Goal: Use online tool/utility: Utilize a website feature to perform a specific function

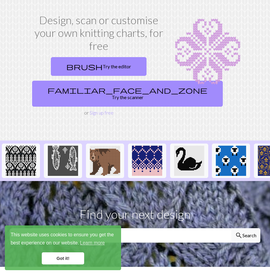
scroll to position [60, 0]
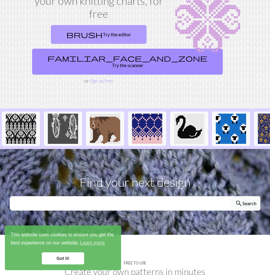
click at [105, 31] on link "brush Try the editor" at bounding box center [99, 34] width 96 height 19
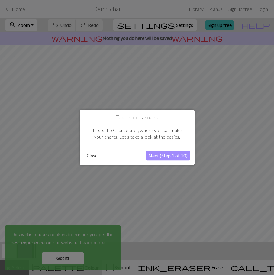
click at [92, 157] on button "Close" at bounding box center [92, 155] width 16 height 9
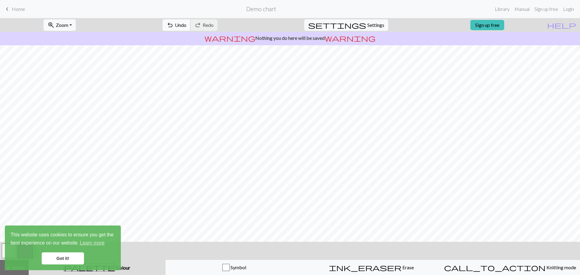
click at [186, 23] on span "Undo" at bounding box center [180, 25] width 11 height 6
click at [204, 23] on div "undo Undo Undo redo Redo Redo" at bounding box center [190, 25] width 64 height 14
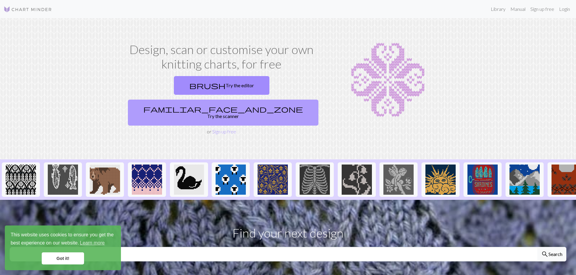
click at [269, 100] on link "familiar_face_and_zone Try the scanner" at bounding box center [223, 113] width 190 height 26
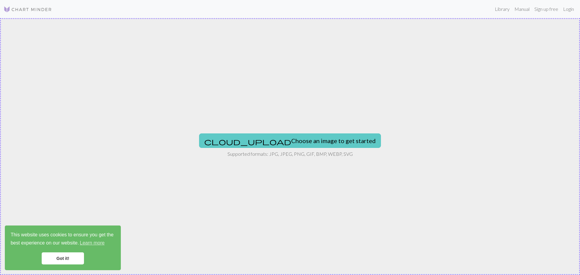
click at [269, 139] on button "cloud_upload Choose an image to get started" at bounding box center [290, 141] width 182 height 15
type input "C:\fakepath\Flag_of_Israel.svg.png"
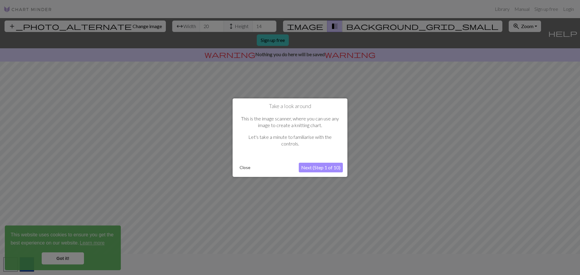
click at [246, 167] on button "Close" at bounding box center [245, 167] width 16 height 9
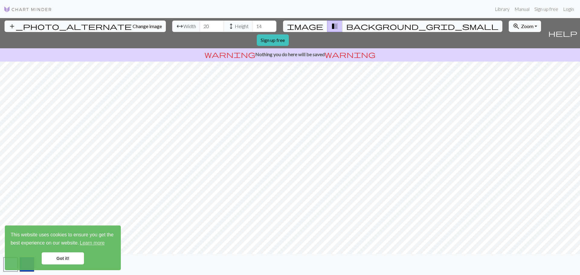
click at [269, 255] on div "add_photo_alternate Change image arrow_range Width 20 height Height 14 image tr…" at bounding box center [290, 146] width 580 height 257
click at [269, 47] on div "add_photo_alternate Change image arrow_range Width 20 height Height 14 image tr…" at bounding box center [290, 146] width 580 height 257
click at [269, 23] on span "background_grid_small" at bounding box center [422, 26] width 152 height 8
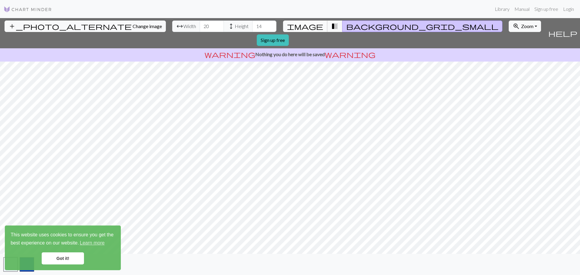
click at [269, 29] on button "image" at bounding box center [305, 26] width 44 height 11
